Goal: Task Accomplishment & Management: Complete application form

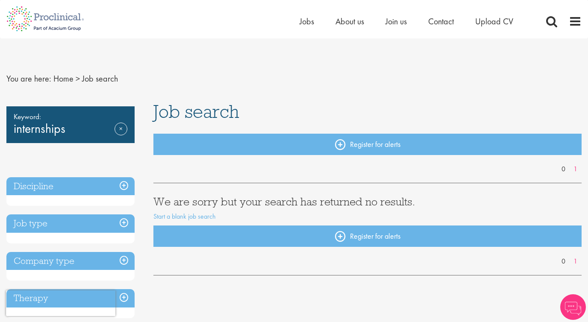
click at [118, 119] on span "Keyword:" at bounding box center [71, 117] width 114 height 12
click at [119, 127] on link "Remove" at bounding box center [121, 135] width 13 height 25
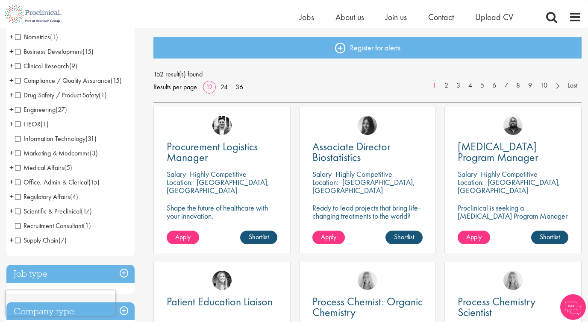
scroll to position [92, 0]
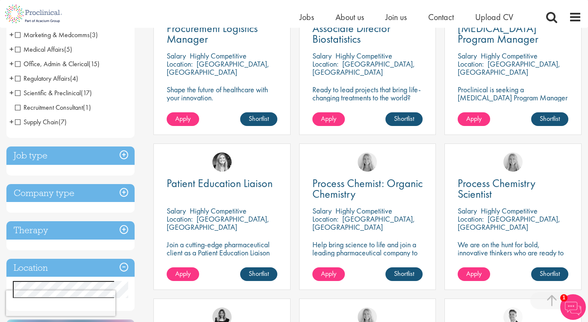
click at [85, 153] on h3 "Job type" at bounding box center [70, 156] width 128 height 18
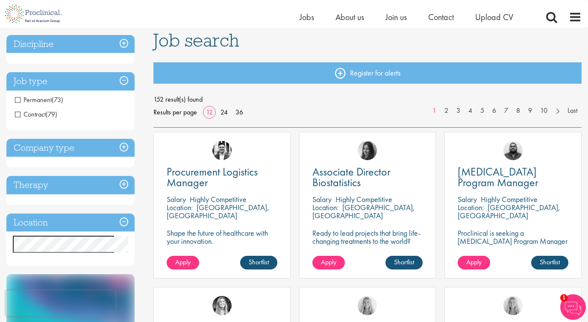
scroll to position [59, 0]
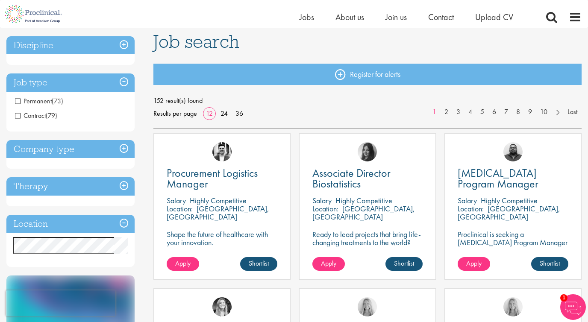
click at [86, 150] on h3 "Company type" at bounding box center [70, 149] width 128 height 18
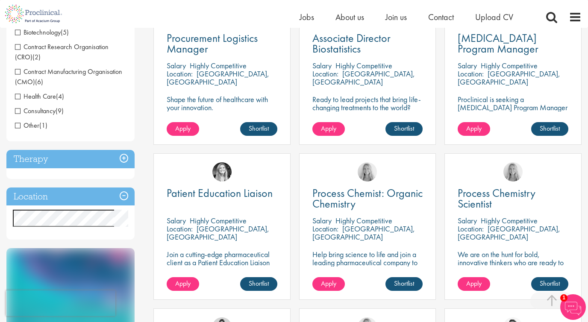
scroll to position [199, 0]
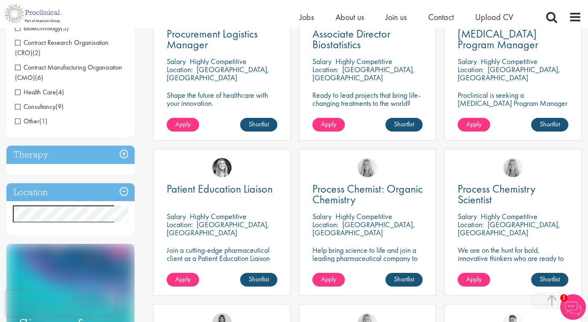
click at [86, 150] on h3 "Therapy" at bounding box center [70, 155] width 128 height 18
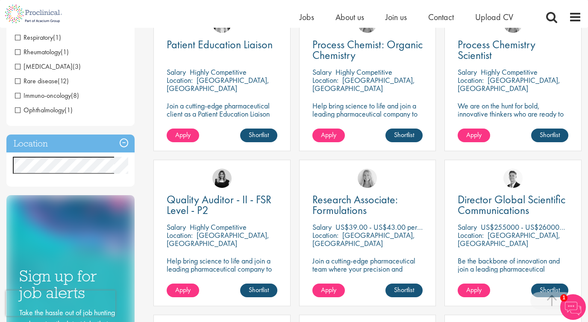
scroll to position [346, 0]
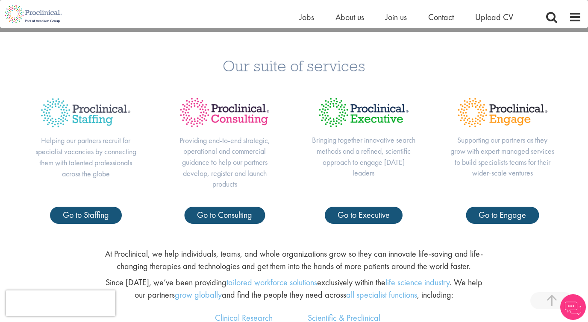
scroll to position [319, 0]
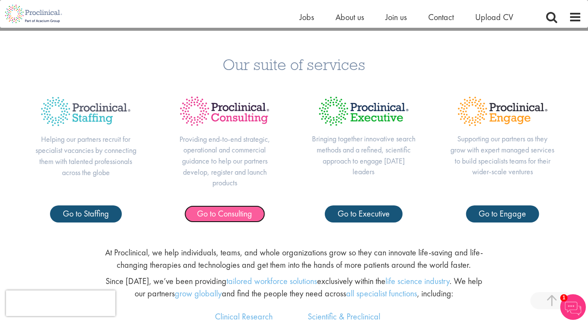
click at [234, 213] on span "Go to Consulting" at bounding box center [224, 213] width 55 height 11
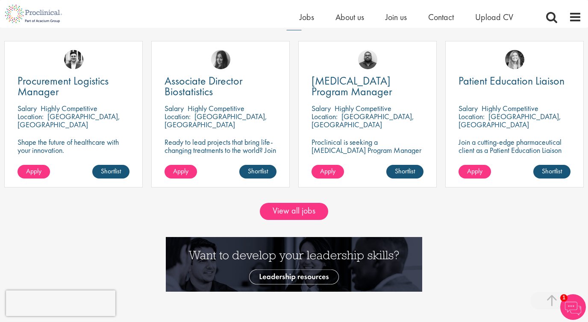
scroll to position [762, 0]
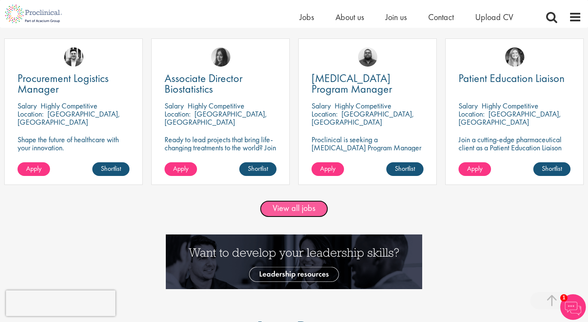
click at [290, 209] on link "View all jobs" at bounding box center [294, 209] width 68 height 17
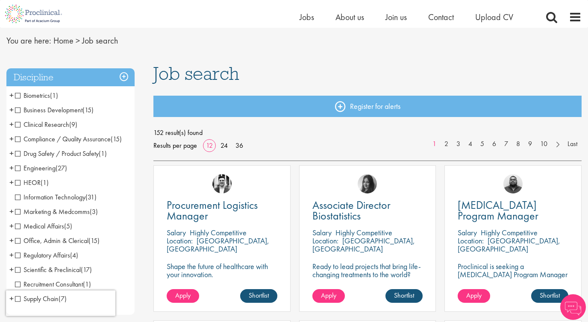
scroll to position [28, 0]
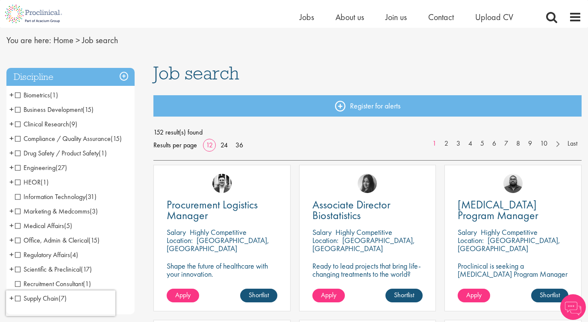
click at [225, 76] on span "Job search" at bounding box center [197, 73] width 86 height 23
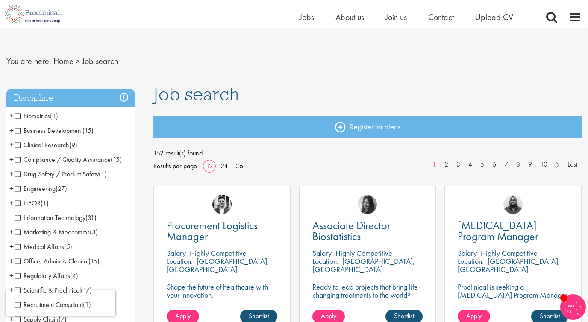
scroll to position [0, 0]
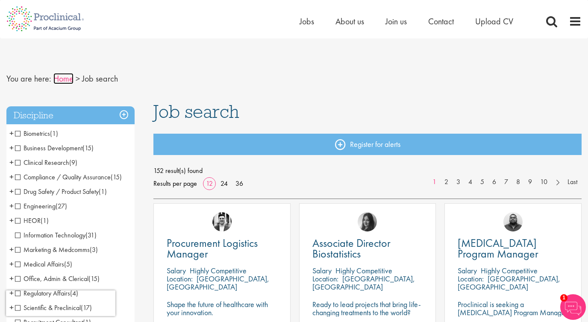
click at [65, 77] on link "Home" at bounding box center [63, 78] width 20 height 11
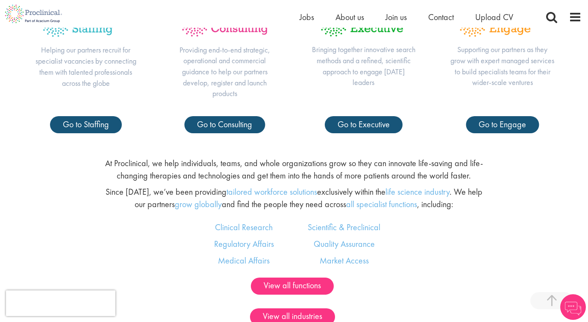
scroll to position [466, 0]
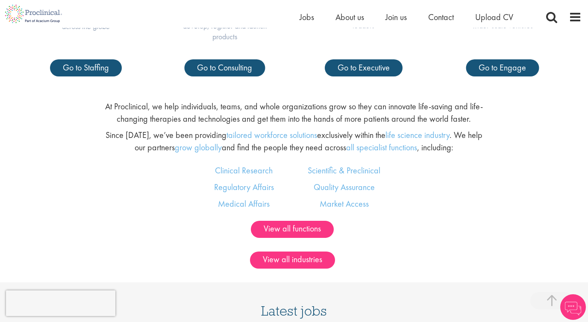
click at [552, 25] on div "Home Jobs About us Join us Contact Upload CV" at bounding box center [441, 19] width 282 height 17
click at [499, 18] on span "Upload CV" at bounding box center [495, 17] width 38 height 11
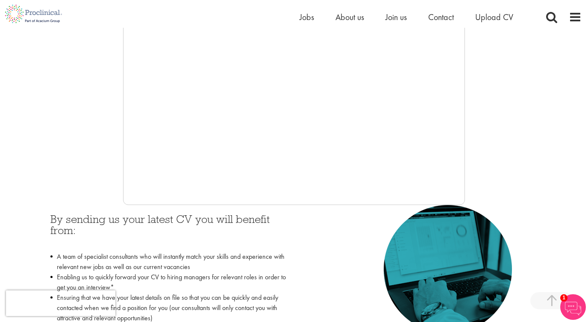
scroll to position [220, 0]
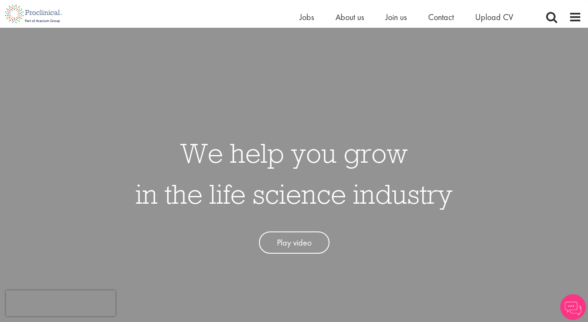
scroll to position [466, 0]
